Goal: Download file/media

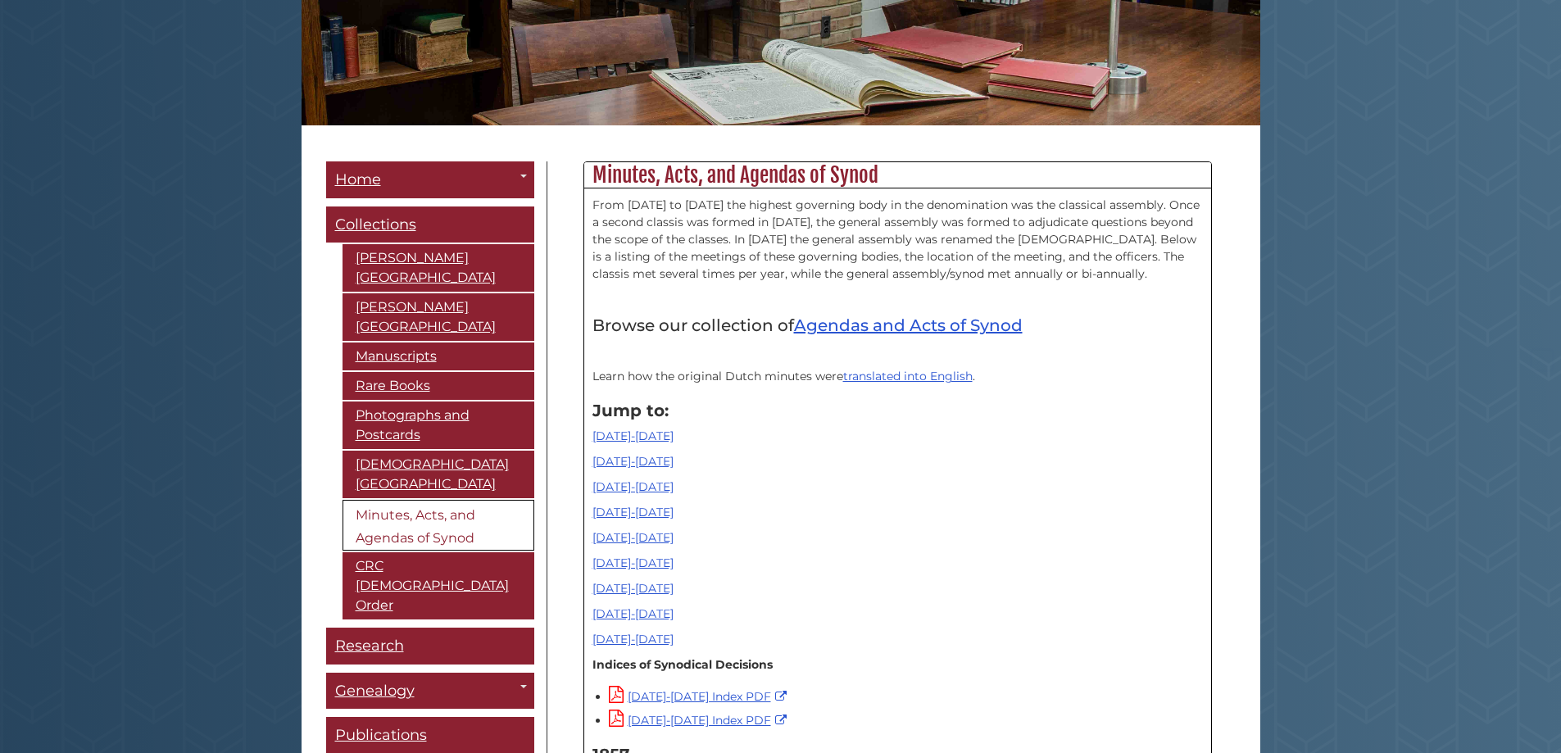
scroll to position [463, 0]
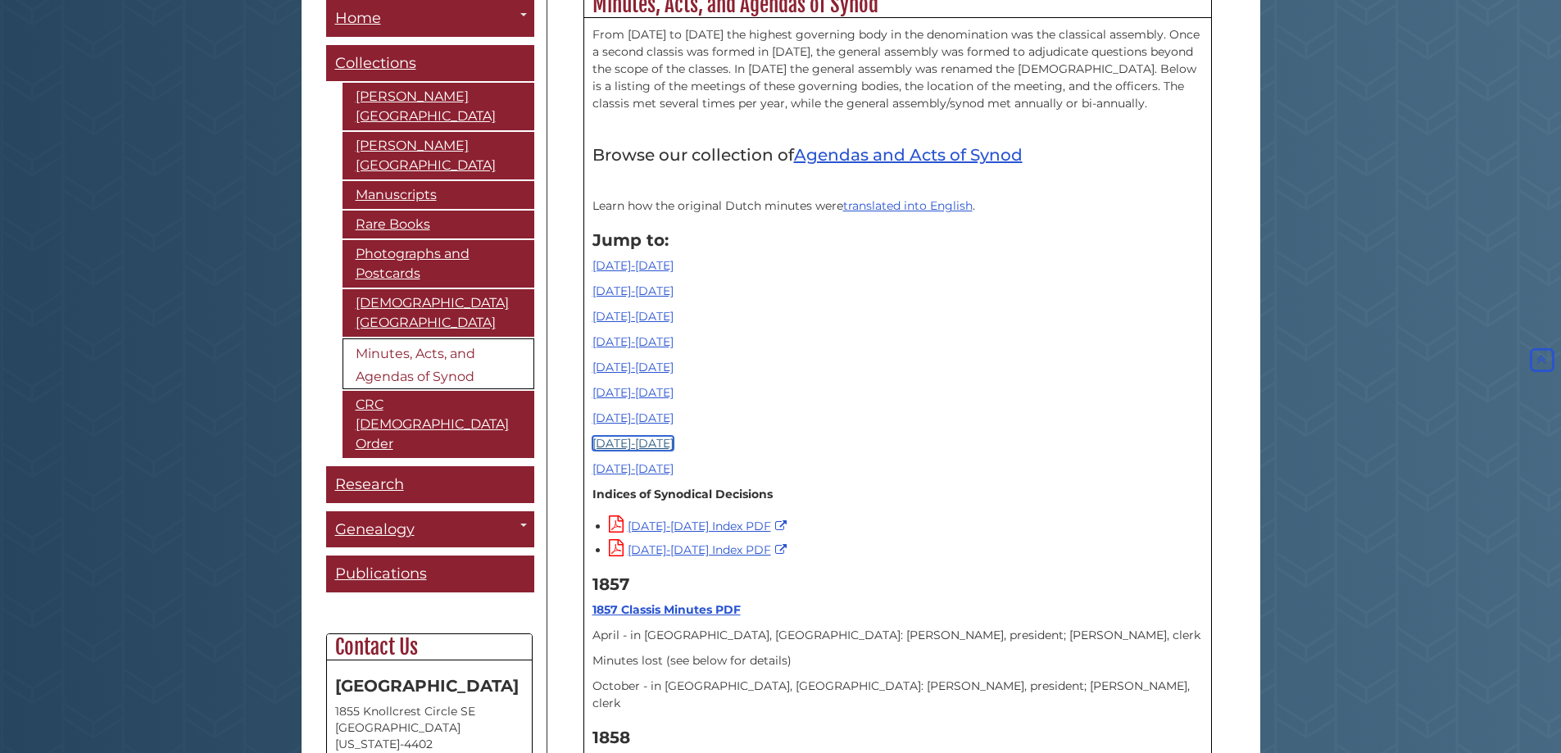
click at [619, 447] on link "[DATE]-[DATE]" at bounding box center [632, 443] width 81 height 15
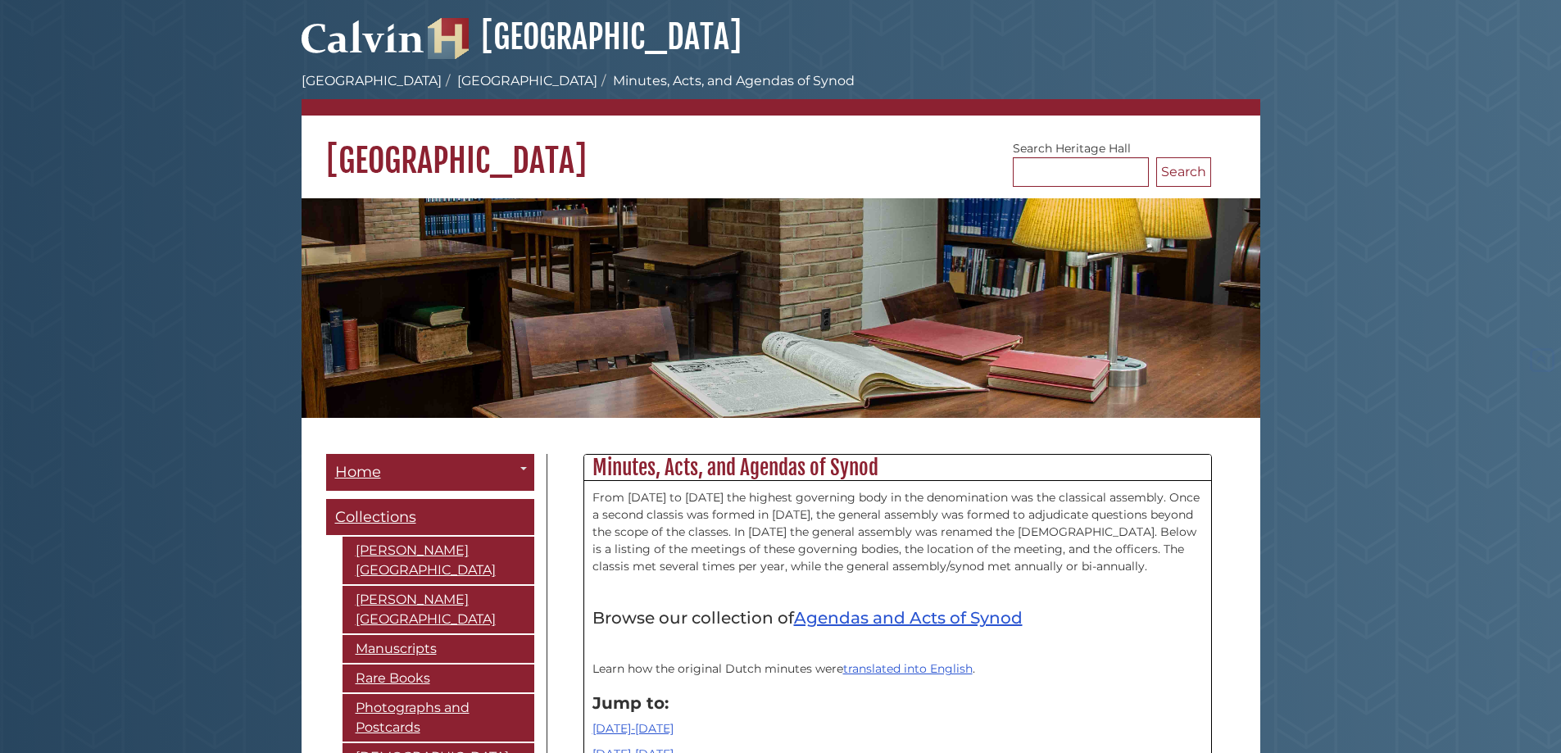
scroll to position [15885, 0]
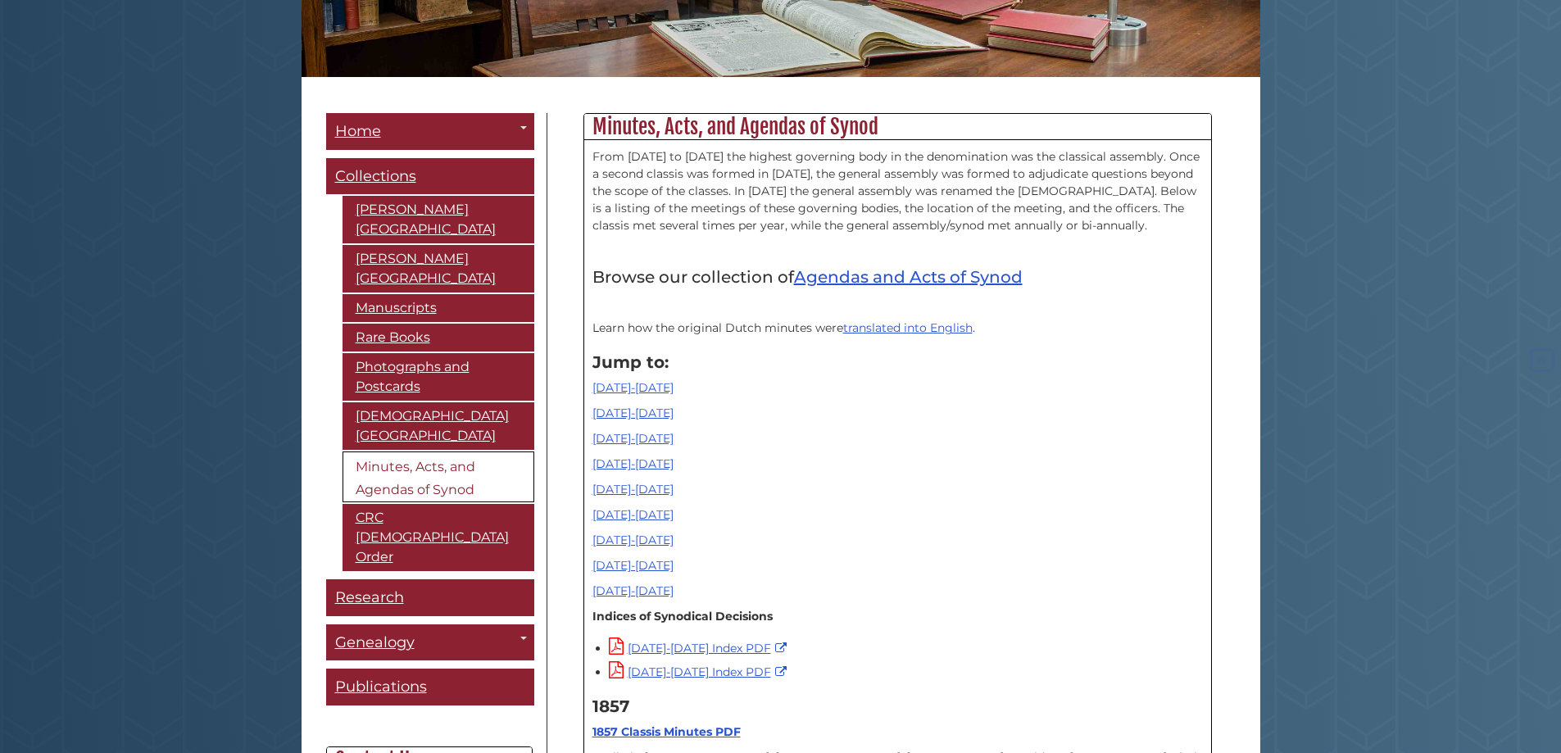
scroll to position [390, 0]
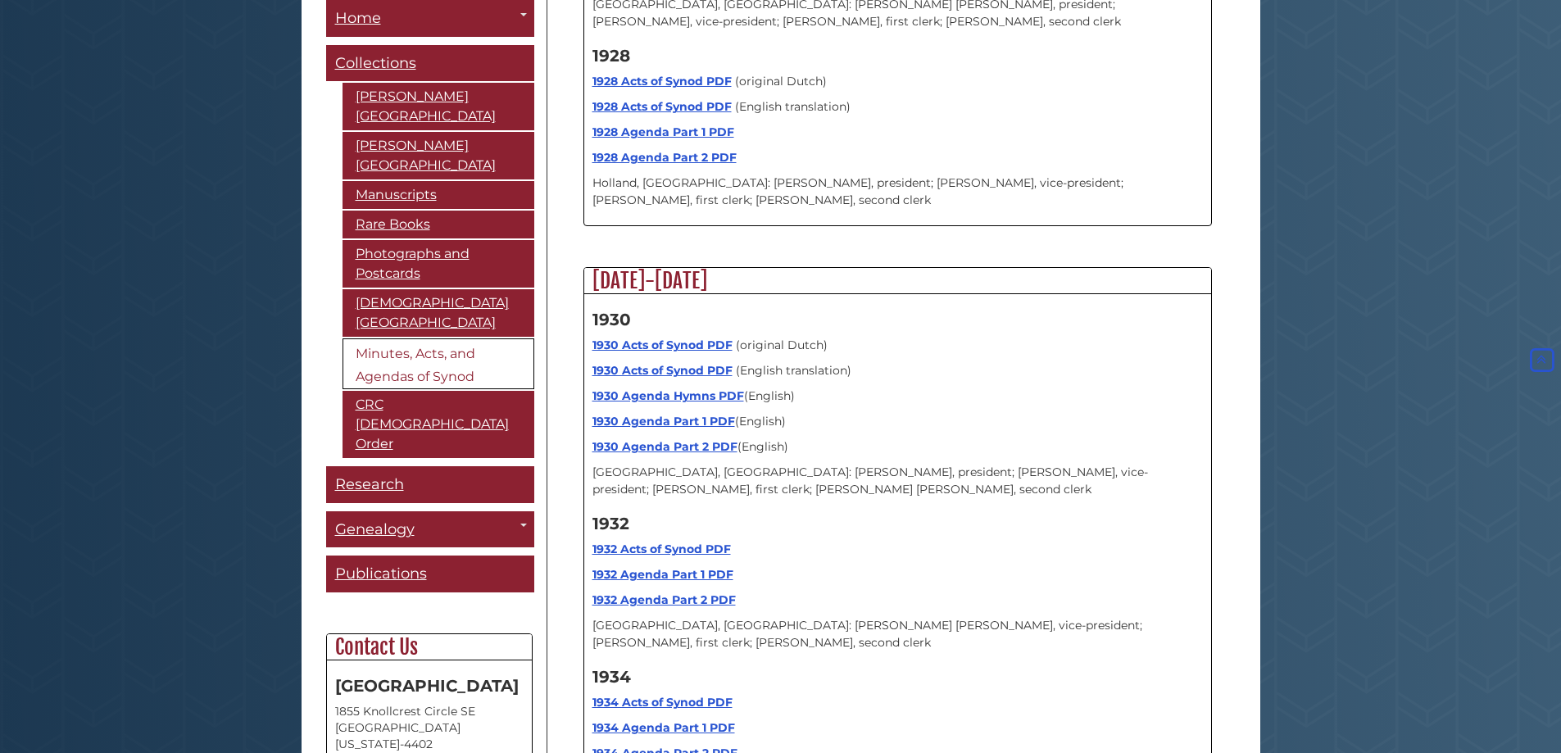
scroll to position [8088, 0]
